Goal: Task Accomplishment & Management: Manage account settings

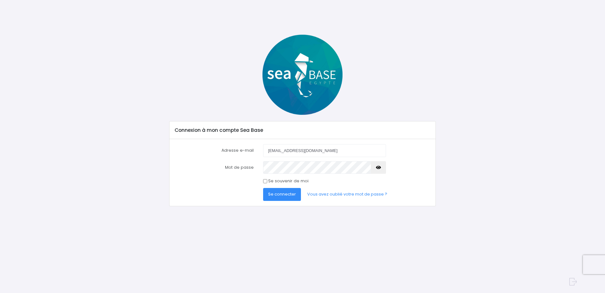
type input "[EMAIL_ADDRESS][DOMAIN_NAME]"
click at [263, 188] on button "Se connecter" at bounding box center [282, 194] width 38 height 13
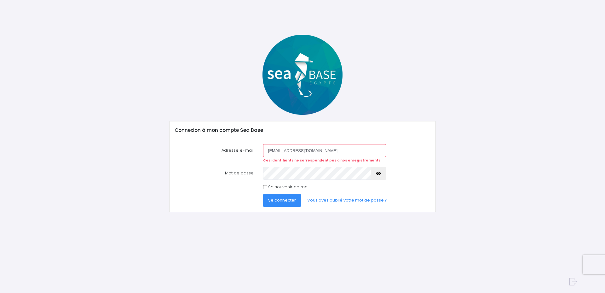
click at [378, 173] on icon "button" at bounding box center [378, 173] width 5 height 0
click at [284, 198] on span "Se connecter" at bounding box center [282, 200] width 28 height 6
drag, startPoint x: 310, startPoint y: 149, endPoint x: 228, endPoint y: 147, distance: 82.6
click at [228, 147] on div "Adresse e-mail thierry.b65@bbox.fr Ces identifiants ne correspondent pas à nos …" at bounding box center [302, 153] width 265 height 19
type input "[EMAIL_ADDRESS][DOMAIN_NAME]"
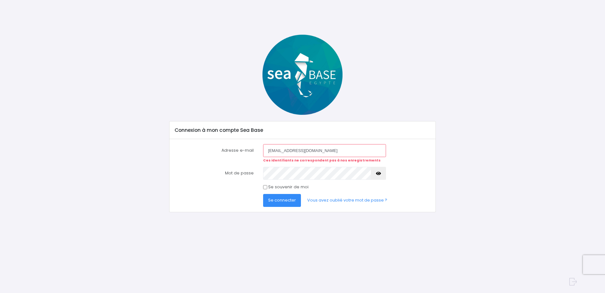
click at [283, 198] on span "Se connecter" at bounding box center [282, 200] width 28 height 6
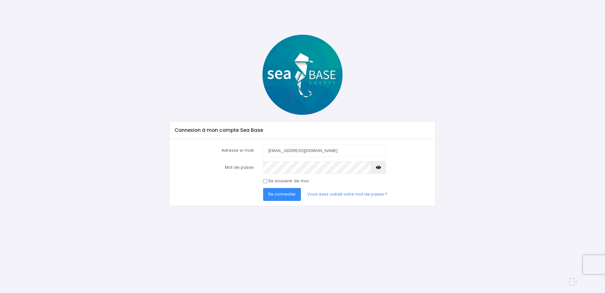
type input "[EMAIL_ADDRESS][DOMAIN_NAME]"
click at [378, 167] on icon "button" at bounding box center [378, 167] width 5 height 0
click at [286, 190] on button "Se connecter" at bounding box center [282, 194] width 38 height 13
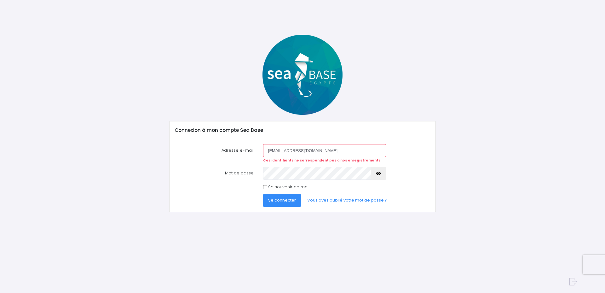
click at [281, 165] on form "Adresse e-mail [EMAIL_ADDRESS][DOMAIN_NAME] Ces identifiants ne correspondent p…" at bounding box center [303, 175] width 256 height 62
click at [379, 173] on icon "button" at bounding box center [378, 173] width 5 height 0
click at [284, 200] on span "Se connecter" at bounding box center [282, 200] width 28 height 6
click at [325, 199] on link "Vous avez oublié votre mot de passe ?" at bounding box center [347, 200] width 90 height 13
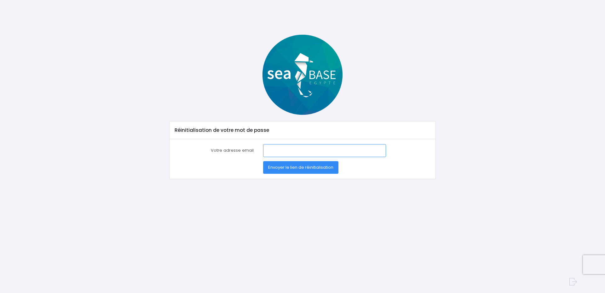
click at [292, 153] on input "Votre adresse email" at bounding box center [324, 150] width 123 height 13
type input "[EMAIL_ADDRESS][DOMAIN_NAME]"
click at [292, 167] on span "Envoyer le lien de réinitialisation" at bounding box center [300, 167] width 65 height 6
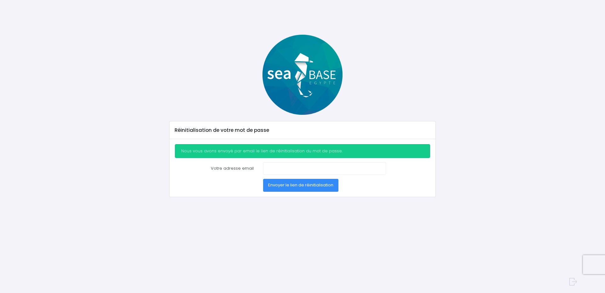
drag, startPoint x: 210, startPoint y: 151, endPoint x: 351, endPoint y: 154, distance: 141.2
click at [351, 154] on div "Nous vous avons envoyé par email le lien de réinitialisation du mot de passe." at bounding box center [303, 151] width 256 height 14
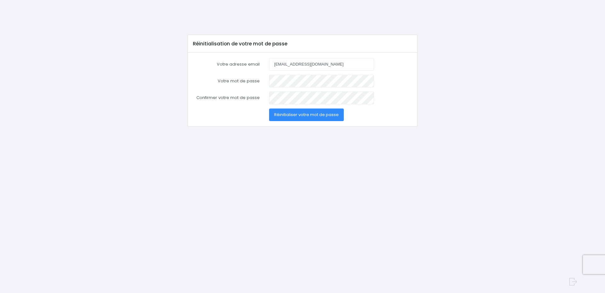
type input "[EMAIL_ADDRESS][DOMAIN_NAME]"
click at [227, 85] on div "Votre mot de passe" at bounding box center [302, 81] width 229 height 13
click at [322, 114] on span "Réinitialiser votre mot de passe" at bounding box center [306, 115] width 65 height 6
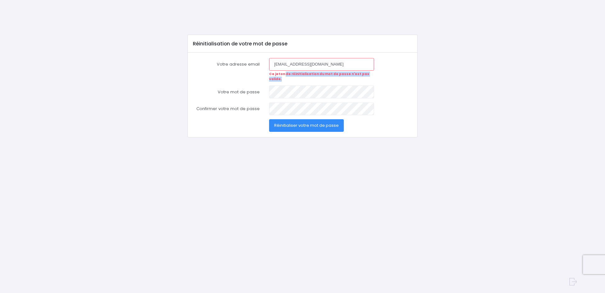
drag, startPoint x: 285, startPoint y: 74, endPoint x: 374, endPoint y: 74, distance: 89.5
click at [374, 74] on div "[EMAIL_ADDRESS][DOMAIN_NAME] Ce jeton de réinitialisation du mot de passe n'est…" at bounding box center [321, 70] width 114 height 24
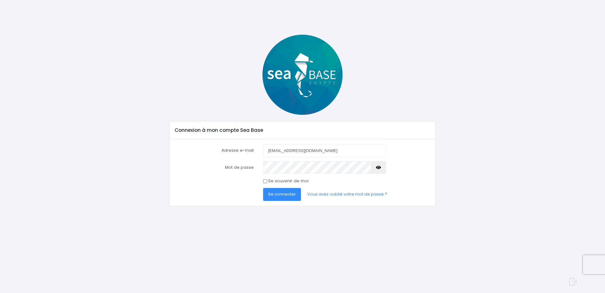
type input "[EMAIL_ADDRESS][DOMAIN_NAME]"
click at [288, 195] on span "Se connecter" at bounding box center [282, 194] width 28 height 6
